Goal: Find specific page/section: Find specific page/section

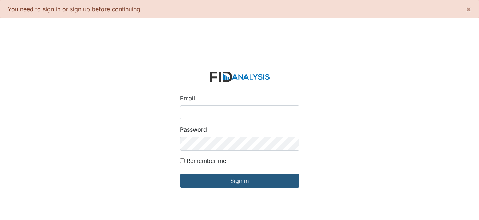
click at [233, 112] on input "Email" at bounding box center [239, 113] width 119 height 14
type input "[EMAIL_ADDRESS][DOMAIN_NAME]"
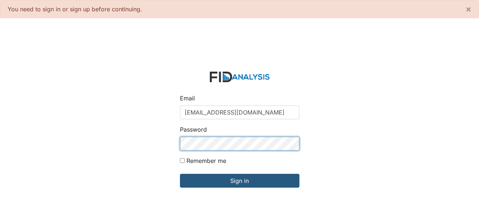
click at [180, 174] on input "Sign in" at bounding box center [239, 181] width 119 height 14
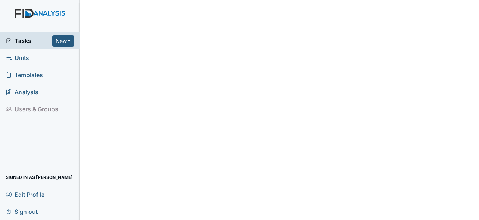
click at [20, 58] on span "Units" at bounding box center [17, 57] width 23 height 11
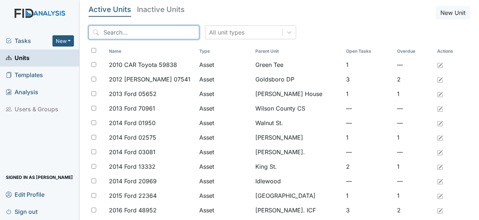
click at [114, 30] on input "search" at bounding box center [143, 32] width 111 height 14
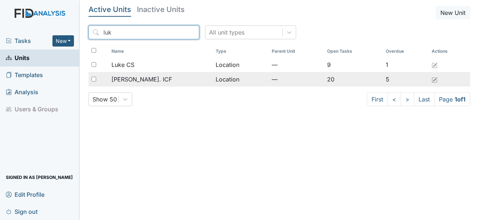
type input "luk"
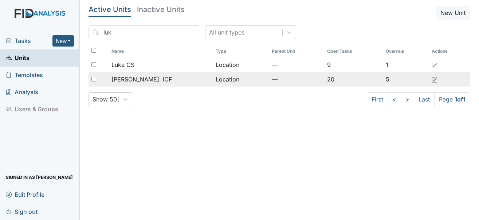
click at [147, 81] on div "[PERSON_NAME]. ICF" at bounding box center [160, 79] width 98 height 9
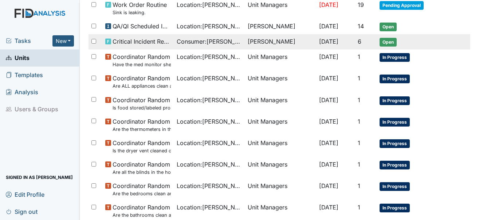
scroll to position [218, 0]
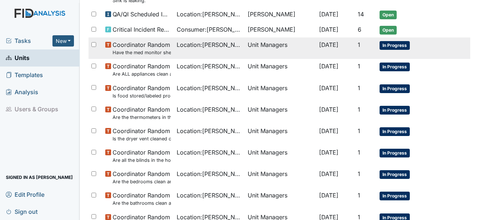
click at [401, 45] on span "In Progress" at bounding box center [394, 45] width 30 height 9
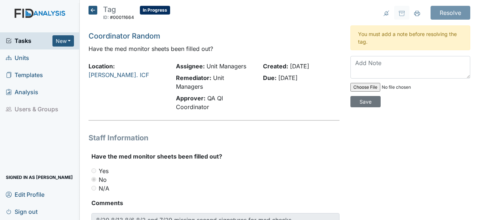
click at [95, 6] on icon at bounding box center [92, 10] width 9 height 9
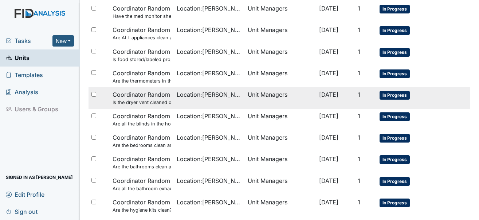
scroll to position [291, 0]
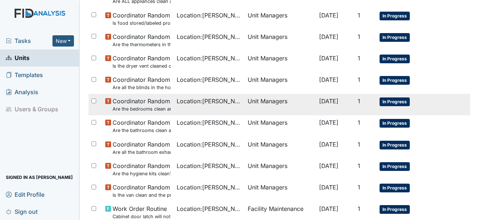
click at [392, 100] on span "In Progress" at bounding box center [394, 102] width 30 height 9
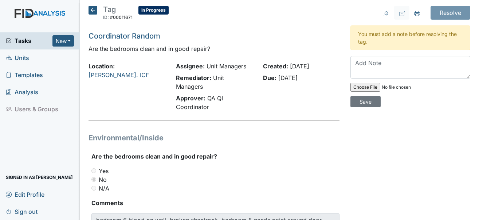
click at [90, 12] on icon at bounding box center [92, 10] width 9 height 9
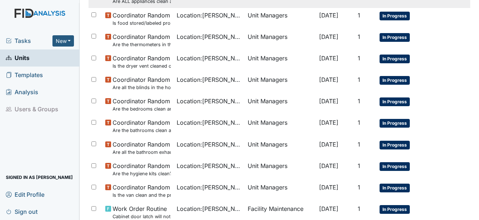
scroll to position [328, 0]
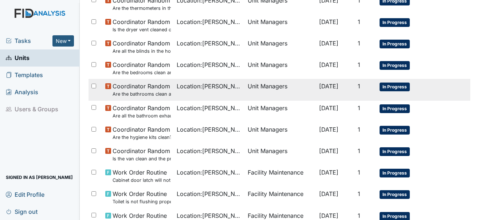
click at [406, 84] on span "In Progress" at bounding box center [394, 87] width 30 height 9
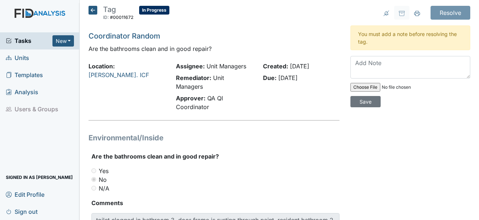
click at [95, 10] on icon at bounding box center [92, 10] width 9 height 9
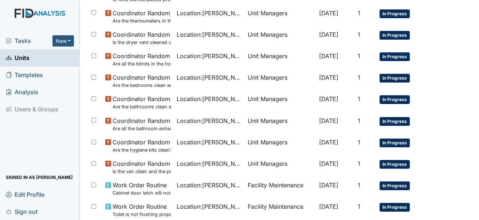
scroll to position [328, 0]
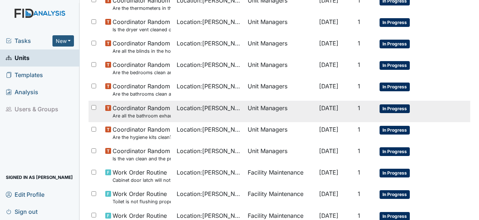
click at [408, 106] on span "In Progress" at bounding box center [394, 108] width 30 height 9
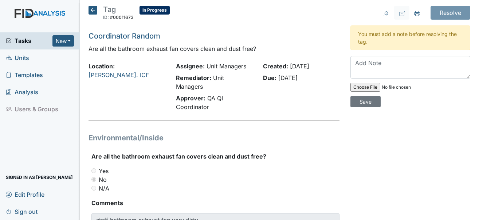
click at [89, 8] on icon at bounding box center [92, 10] width 9 height 9
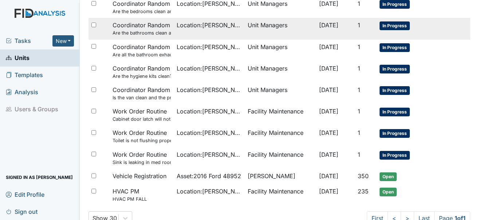
scroll to position [400, 0]
